Goal: Check status

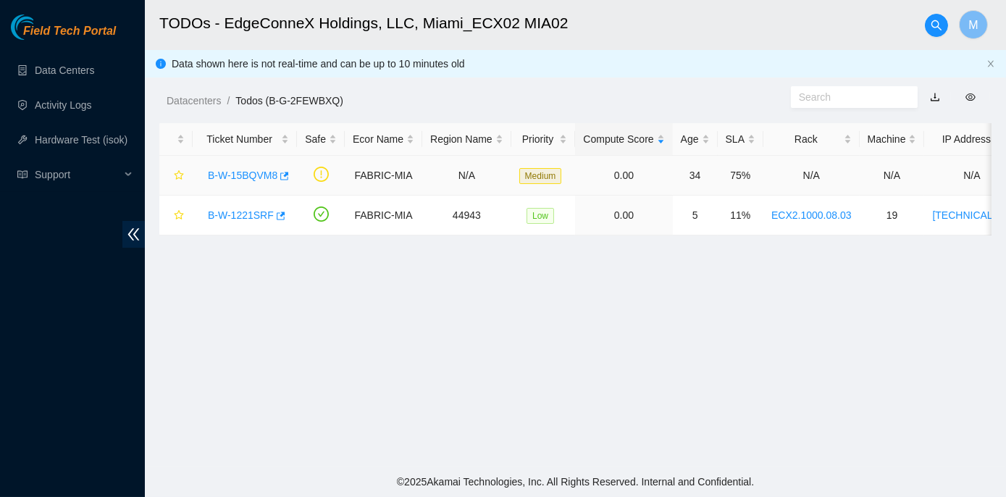
click at [231, 174] on link "B-W-15BQVM8" at bounding box center [243, 176] width 70 height 12
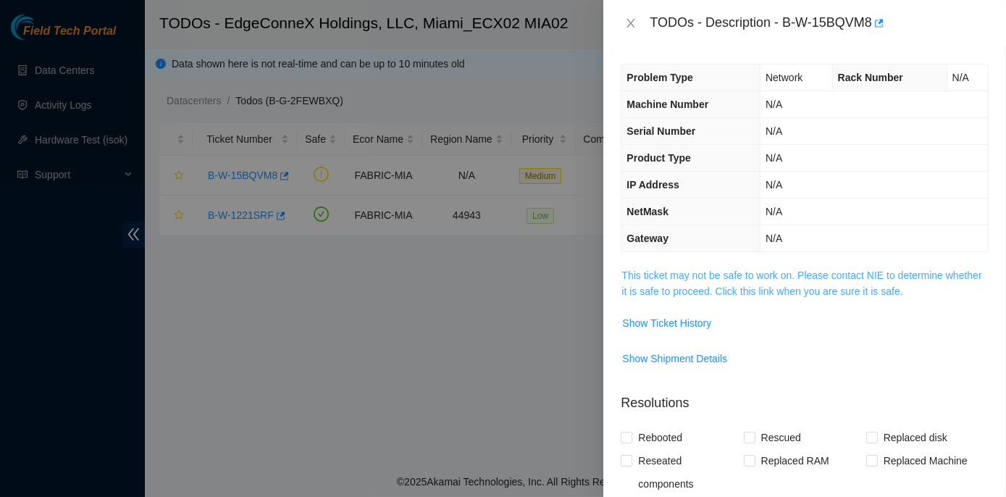
click at [537, 273] on link "This ticket may not be safe to work on. Please contact NIE to determine whether…" at bounding box center [802, 283] width 360 height 28
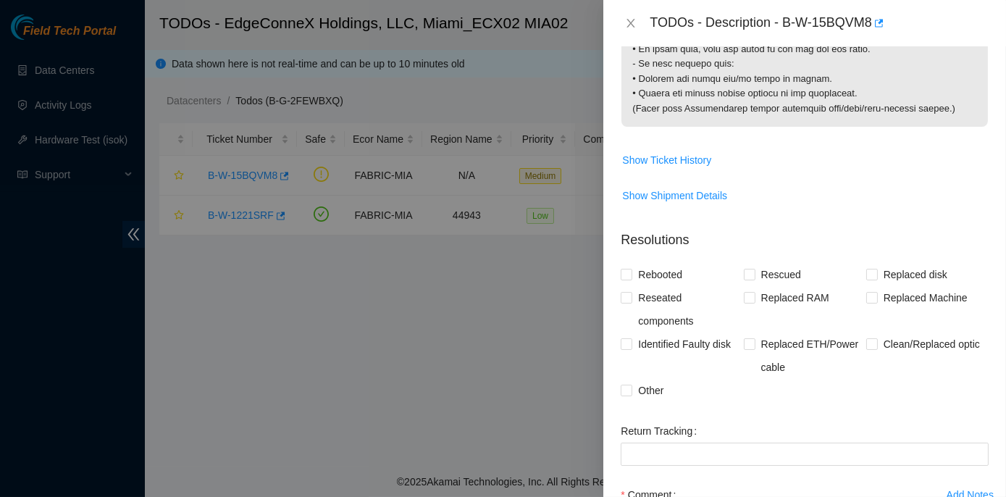
scroll to position [1606, 0]
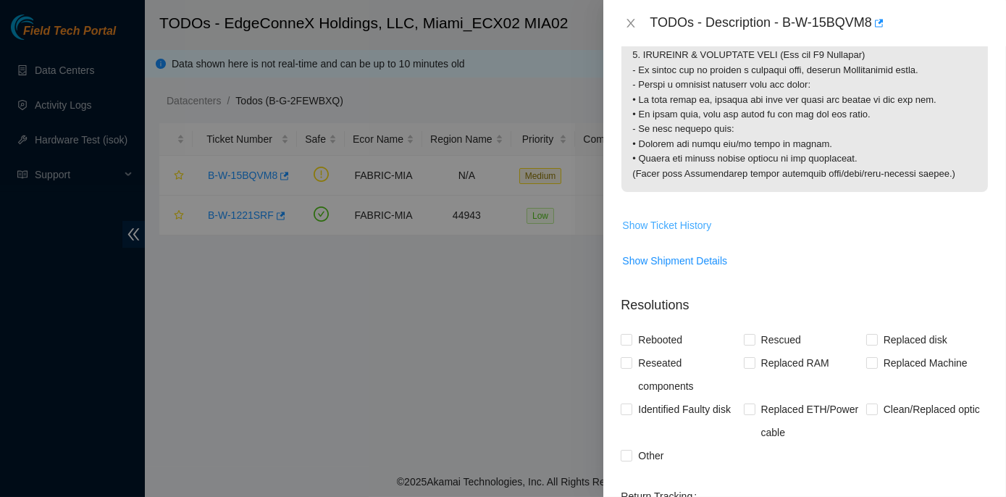
click at [537, 233] on span "Show Ticket History" at bounding box center [666, 225] width 89 height 16
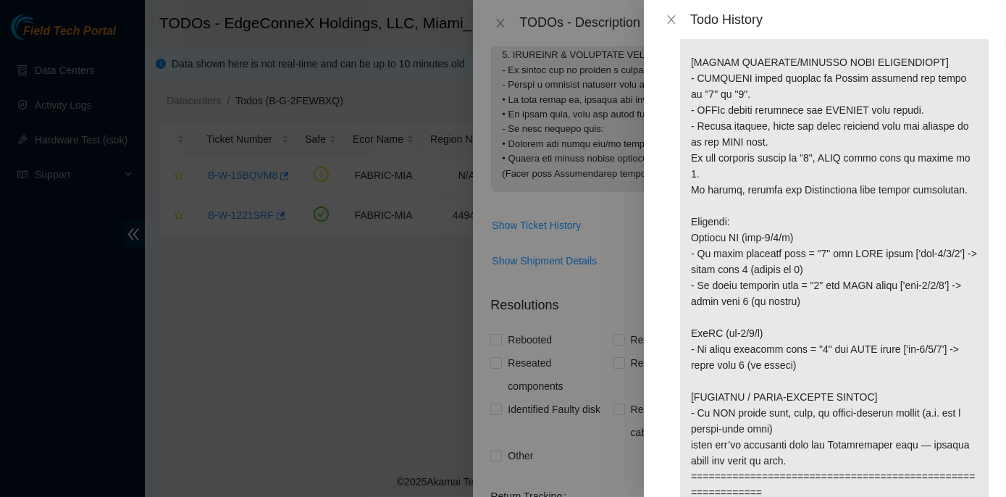
scroll to position [987, 0]
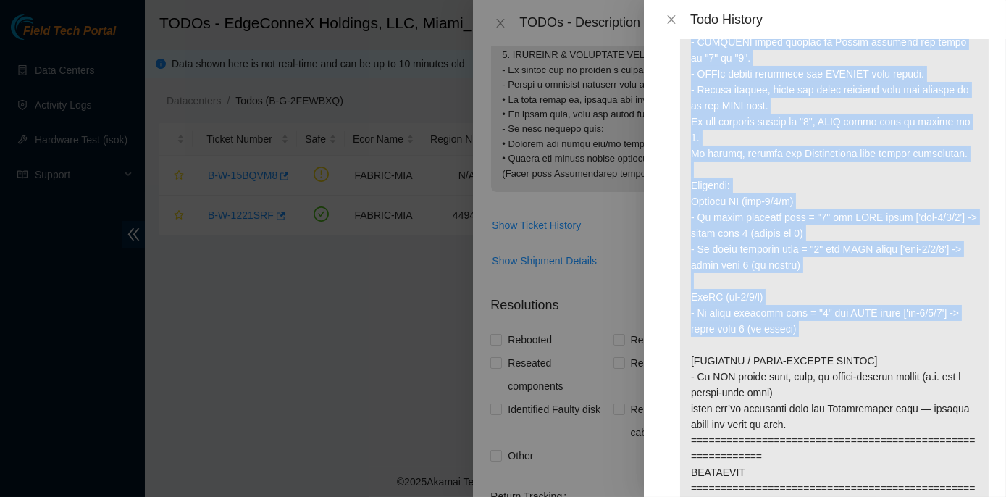
drag, startPoint x: 688, startPoint y: 65, endPoint x: 916, endPoint y: 365, distance: 377.3
copy p "[ACCTON PHYSICAL/LOGICAL PORT DISCREPANCY] - PHYSICAL ports printed on Accton h…"
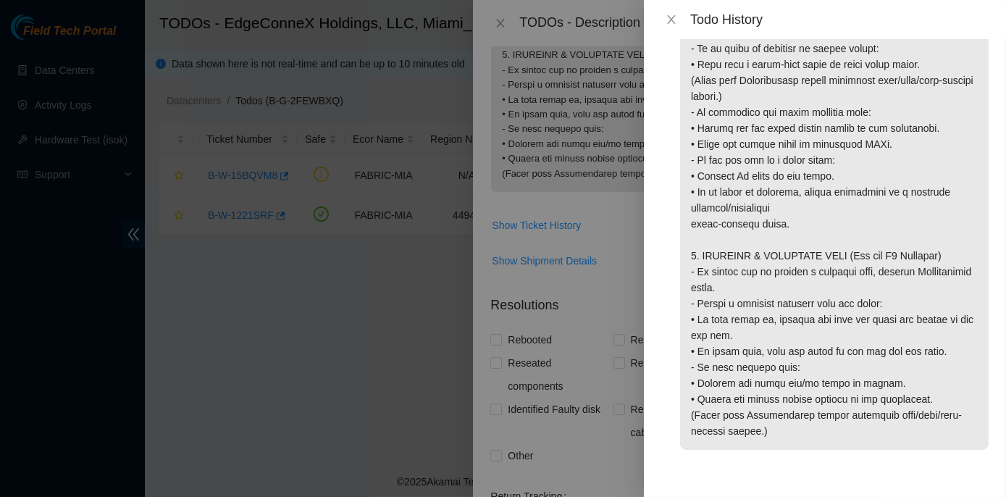
scroll to position [2144, 0]
click at [537, 19] on icon "close" at bounding box center [672, 20] width 12 height 12
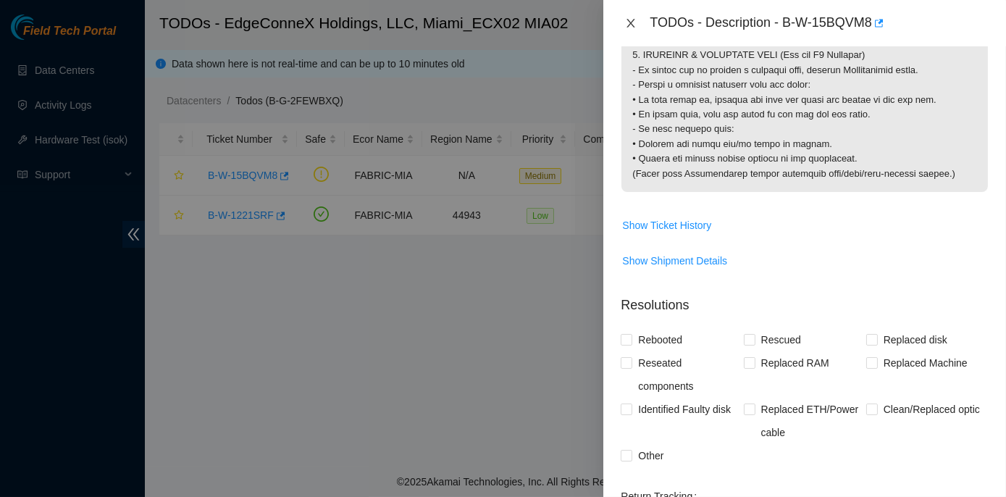
click at [537, 27] on icon "close" at bounding box center [631, 23] width 12 height 12
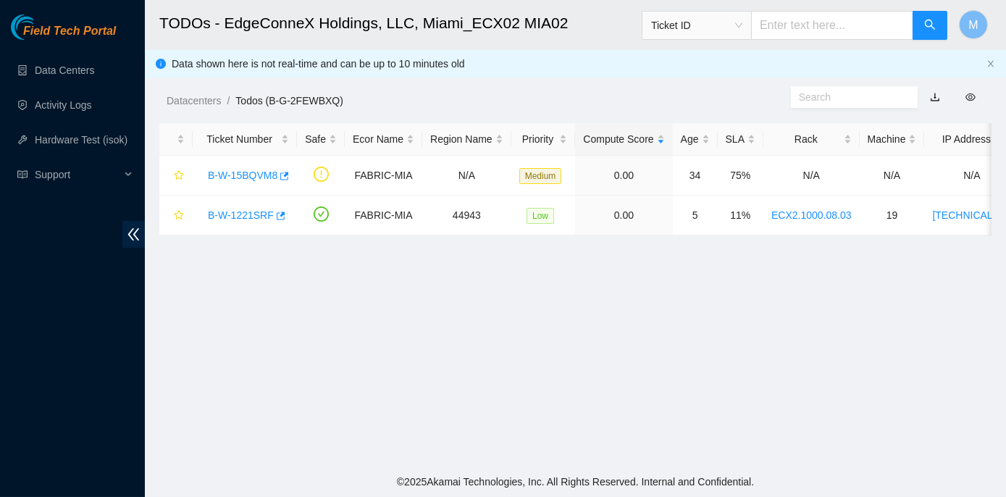
scroll to position [356, 0]
